Goal: Task Accomplishment & Management: Manage account settings

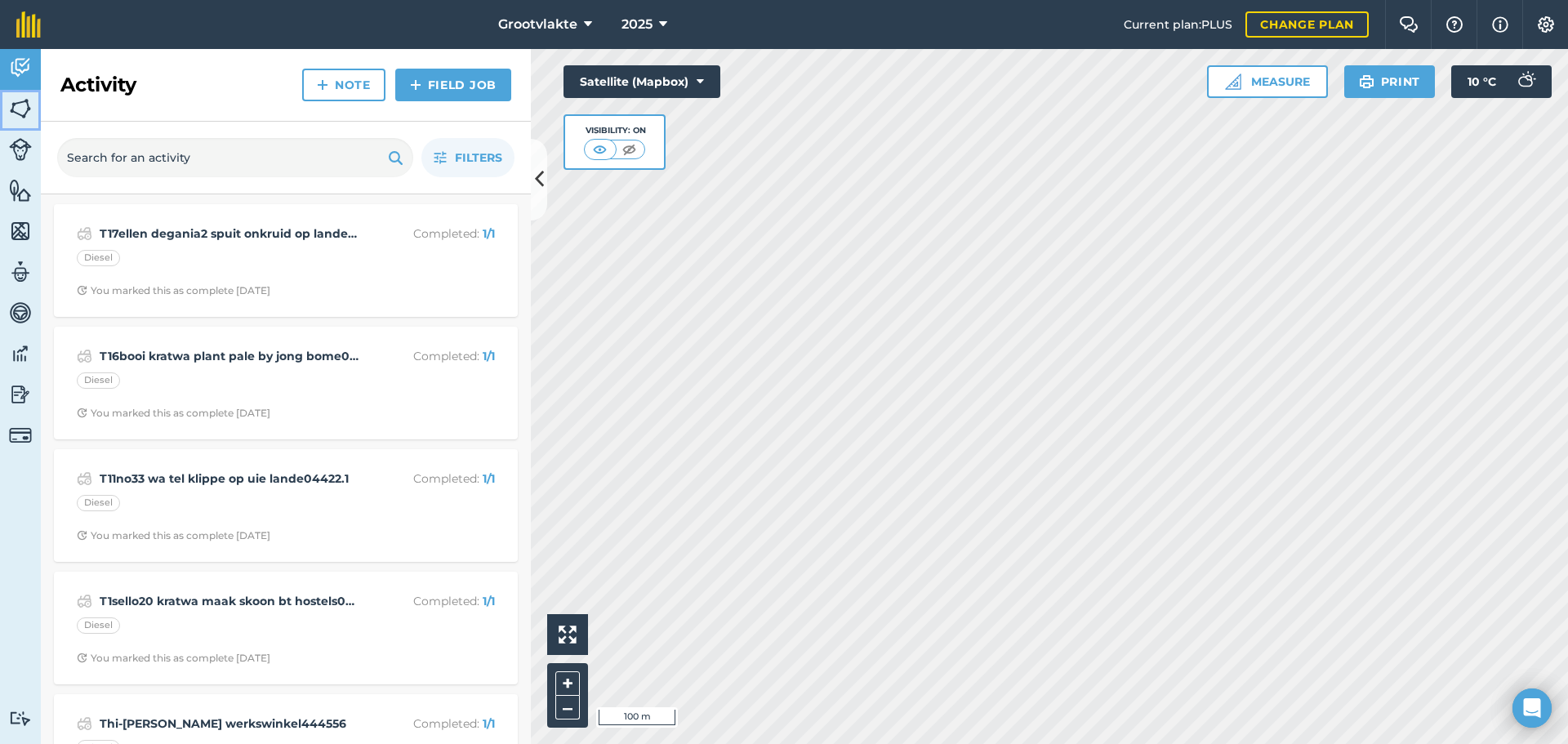
click at [29, 106] on img at bounding box center [20, 108] width 23 height 24
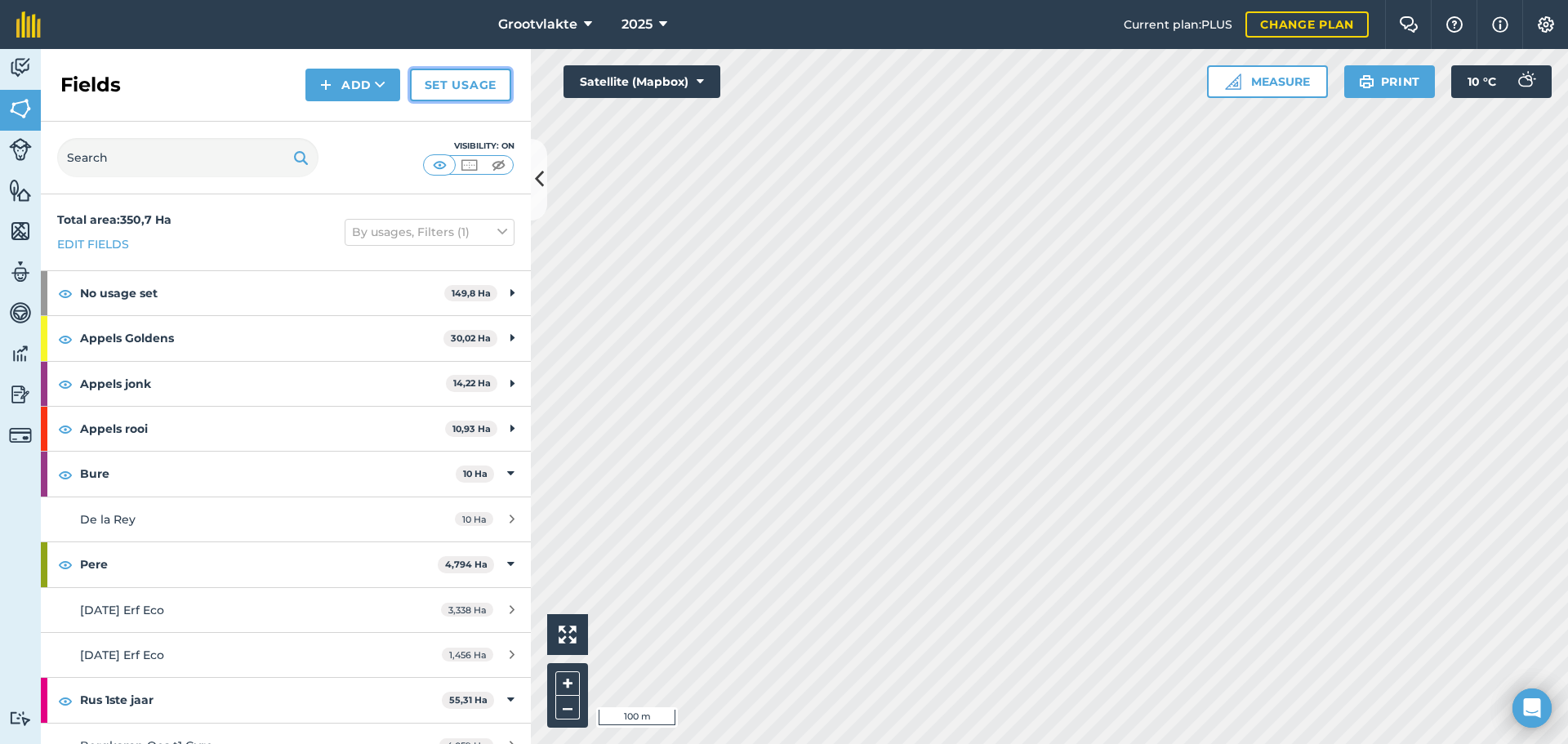
click at [453, 84] on link "Set usage" at bounding box center [460, 85] width 101 height 33
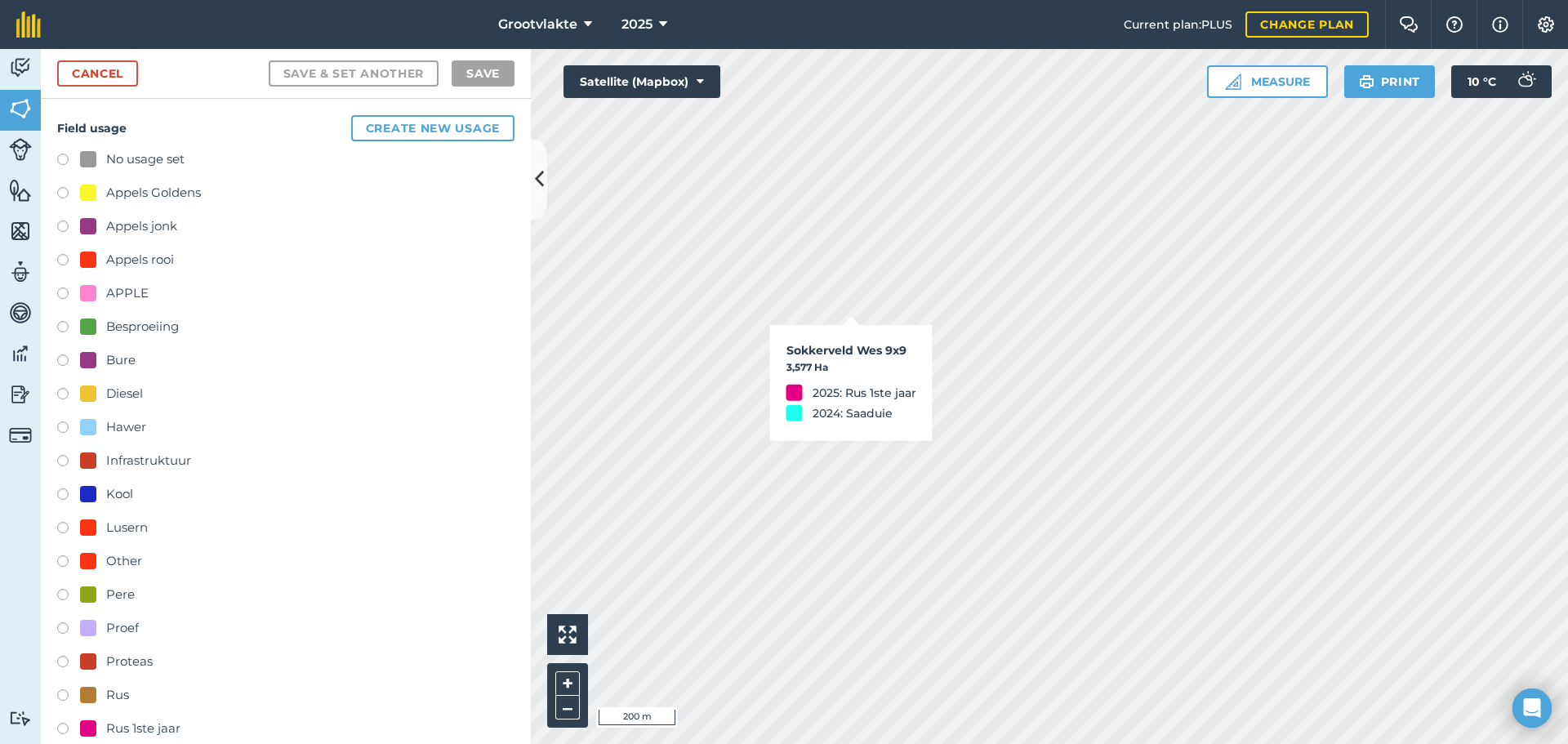
checkbox input "false"
click at [31, 109] on img at bounding box center [20, 108] width 23 height 24
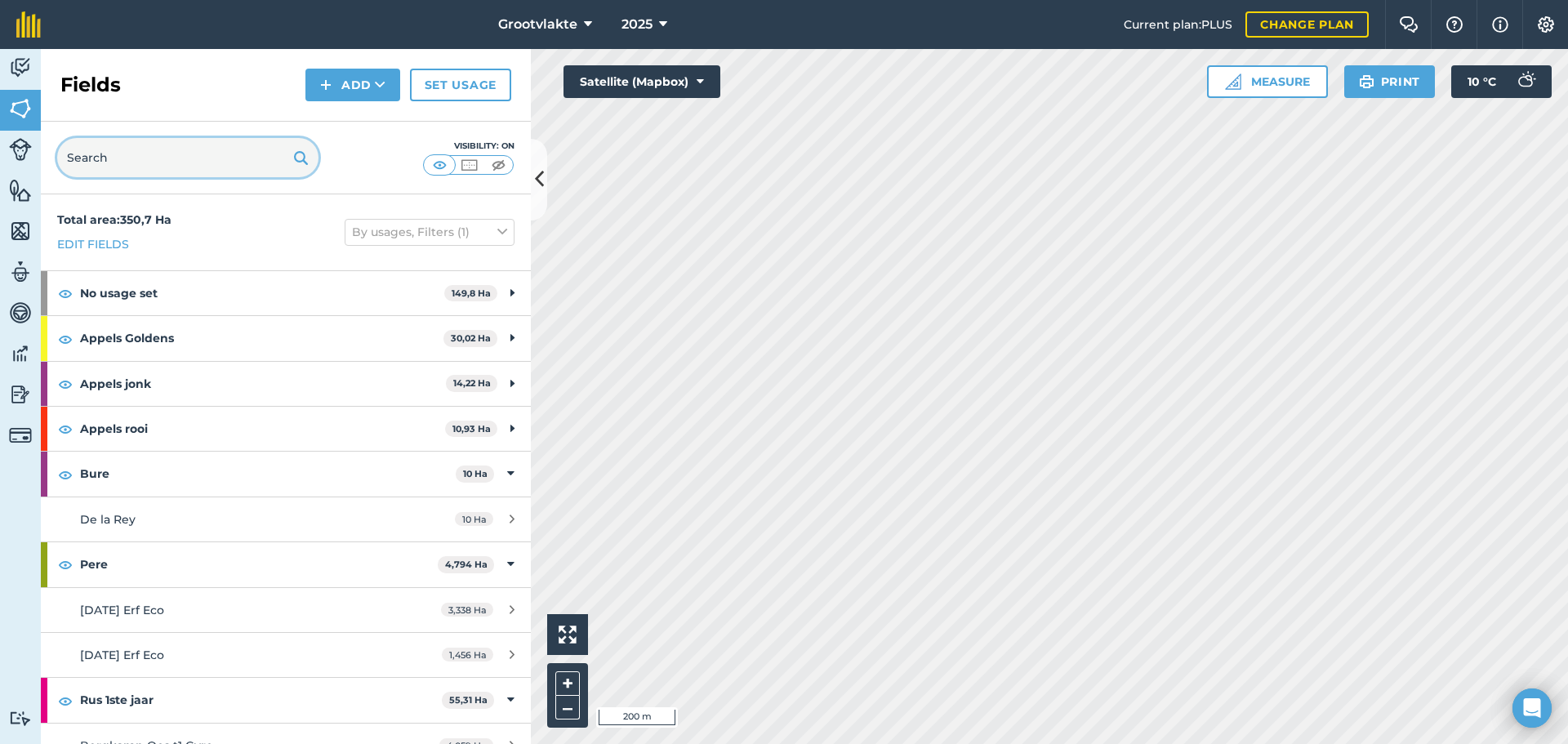
click at [135, 157] on input "text" at bounding box center [187, 158] width 261 height 39
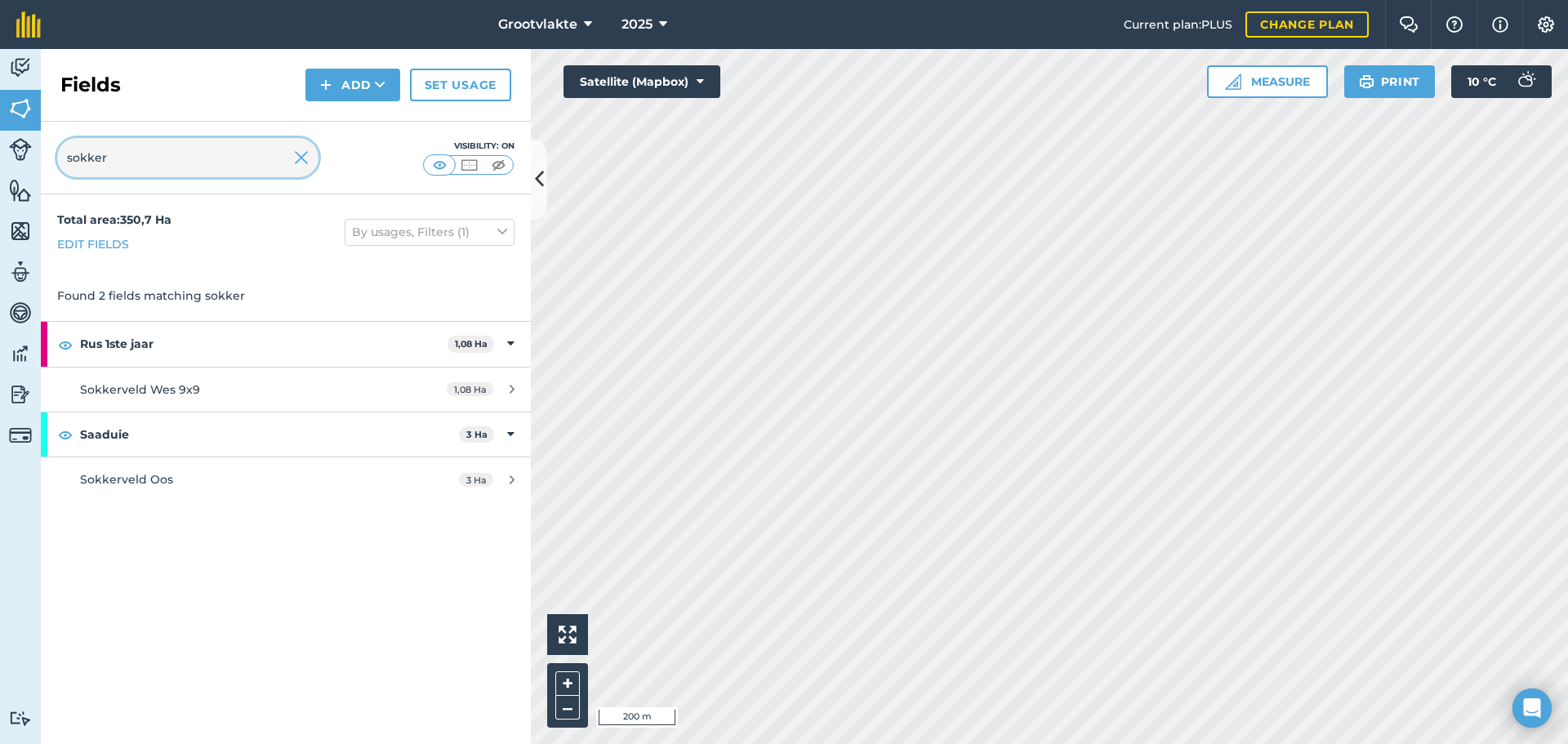
type input "sokker"
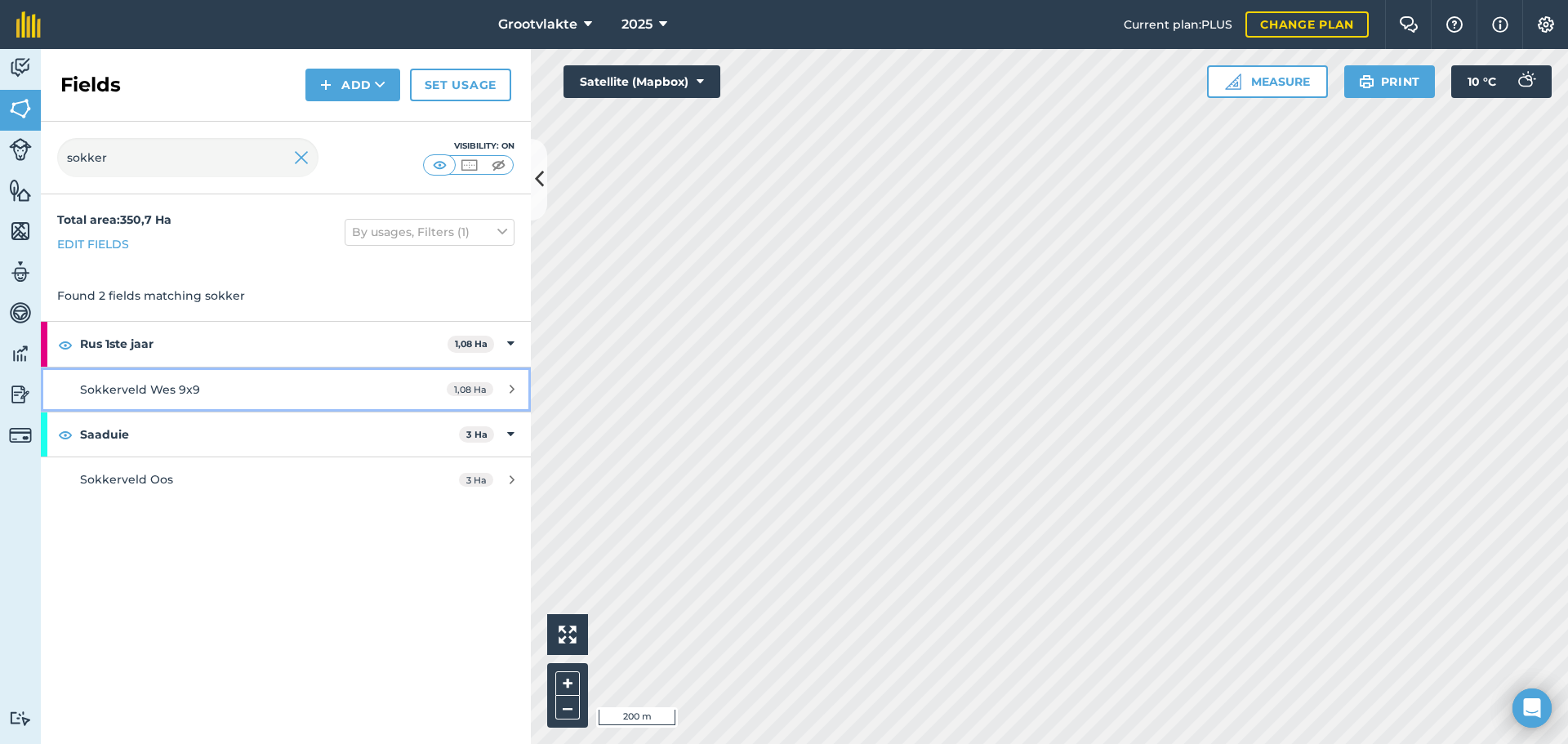
click at [155, 390] on span "Sokkerveld Wes 9x9" at bounding box center [139, 389] width 120 height 14
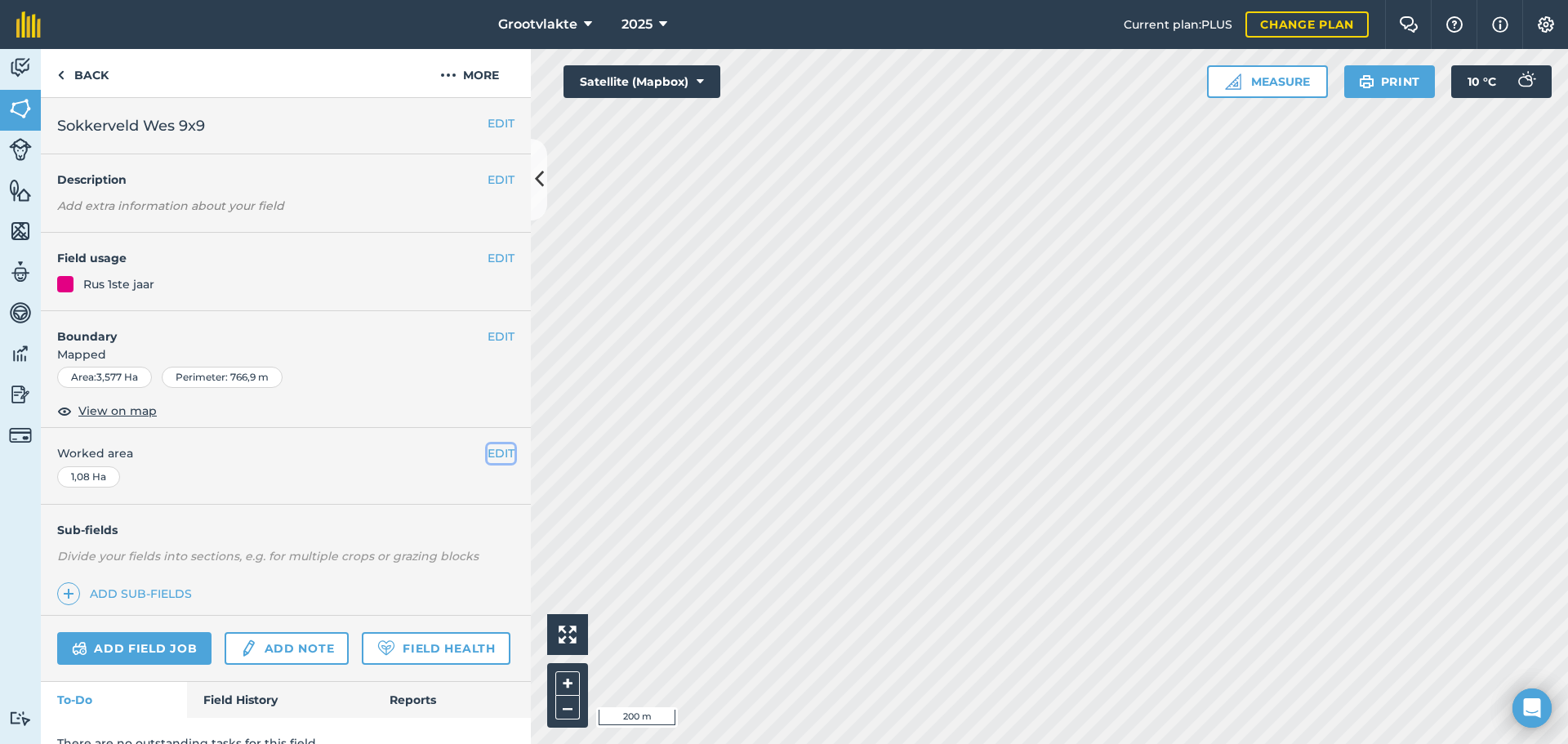
click at [487, 452] on button "EDIT" at bounding box center [501, 453] width 27 height 18
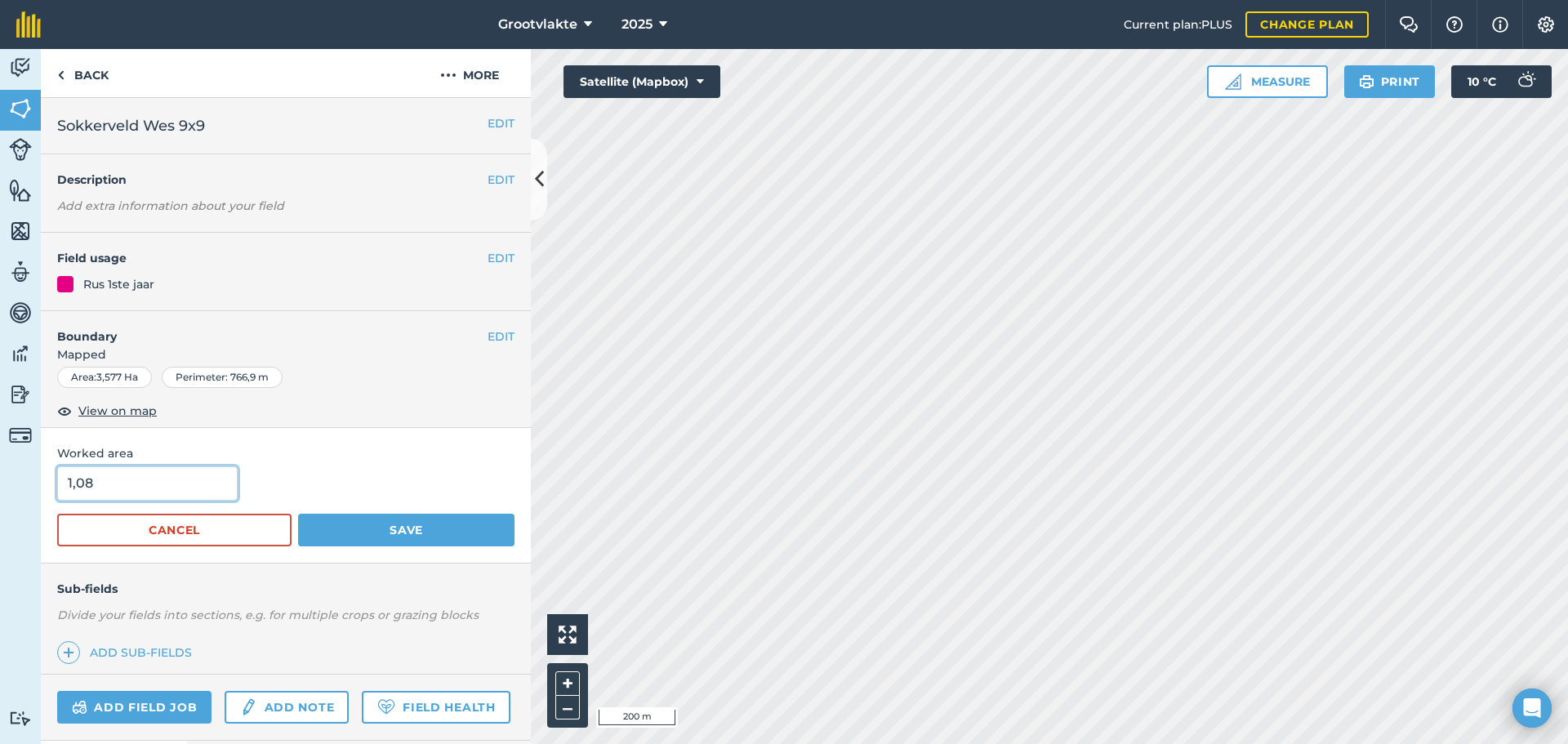
drag, startPoint x: 159, startPoint y: 495, endPoint x: 0, endPoint y: 482, distance: 159.5
click at [0, 482] on div "Activity Fields Livestock Features Maps Team Vehicles Data Reporting Billing Tu…" at bounding box center [784, 396] width 1568 height 695
type input "0"
click at [349, 525] on button "Save" at bounding box center [405, 531] width 216 height 33
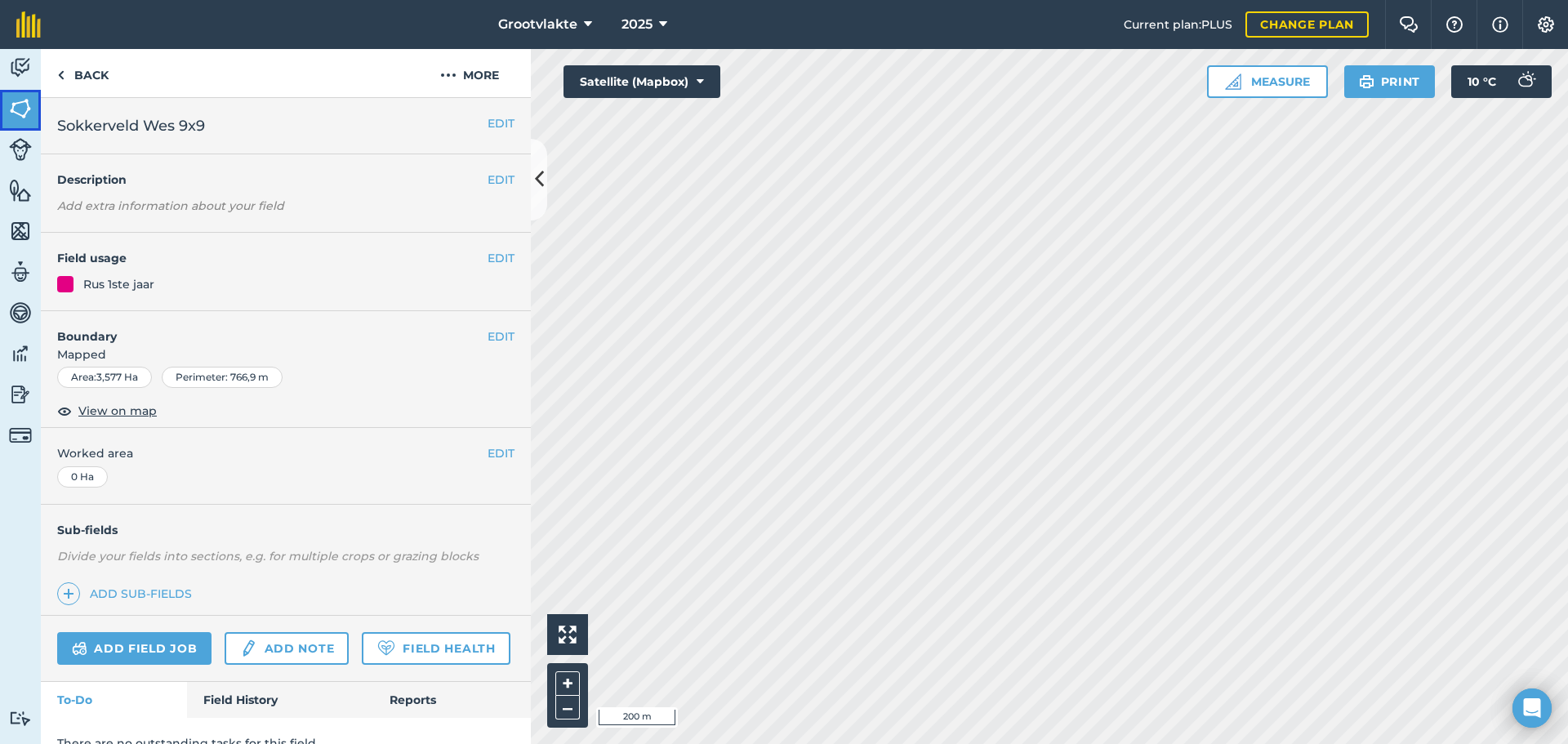
click at [19, 109] on img at bounding box center [20, 108] width 23 height 24
click at [487, 455] on button "EDIT" at bounding box center [501, 453] width 27 height 18
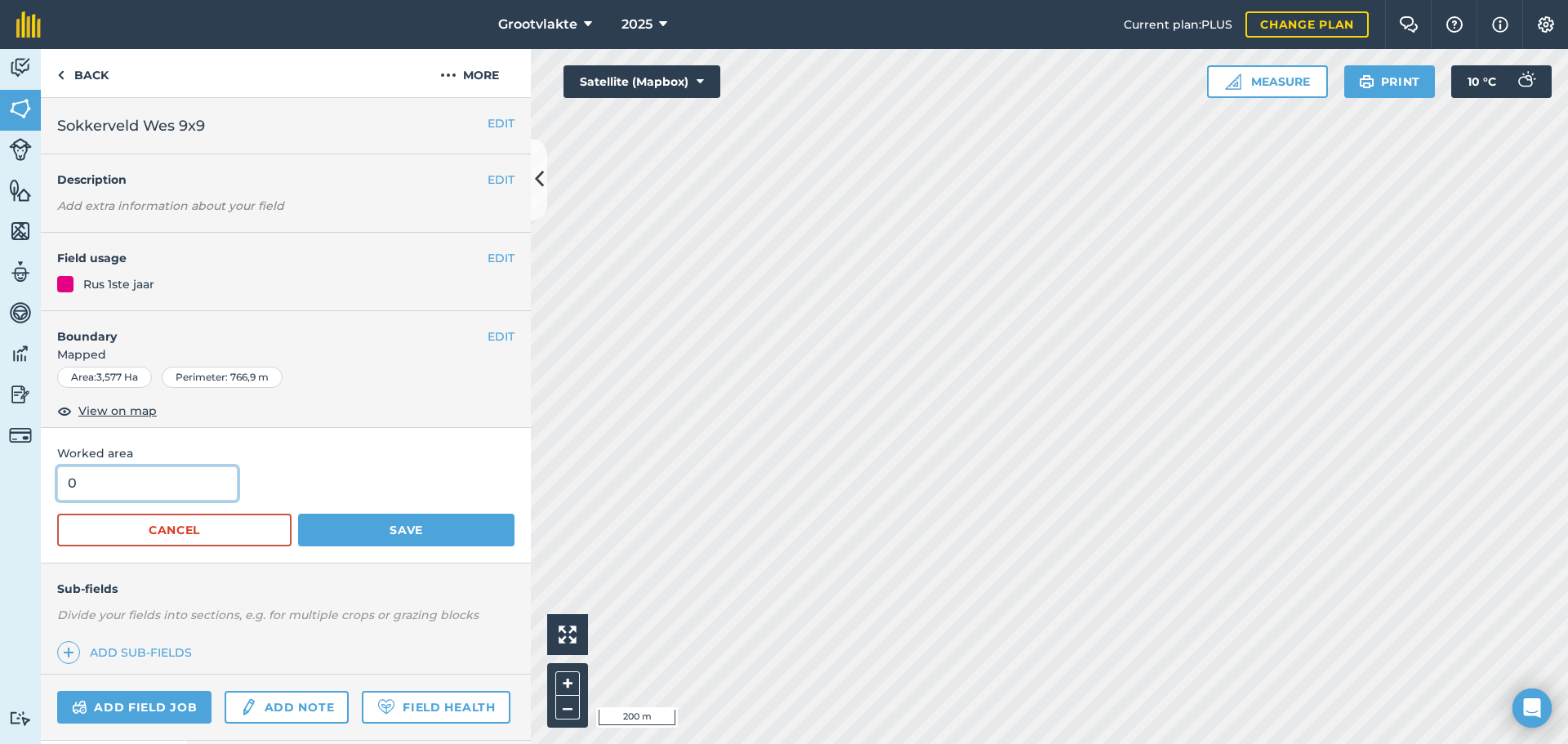
drag, startPoint x: 157, startPoint y: 484, endPoint x: 32, endPoint y: 485, distance: 125.0
click at [32, 485] on div "Activity Fields Livestock Features Maps Team Vehicles Data Reporting Billing Tu…" at bounding box center [784, 396] width 1568 height 695
type input "3"
type input "3,577"
click at [298, 514] on button "Save" at bounding box center [405, 531] width 216 height 33
